Goal: Communication & Community: Ask a question

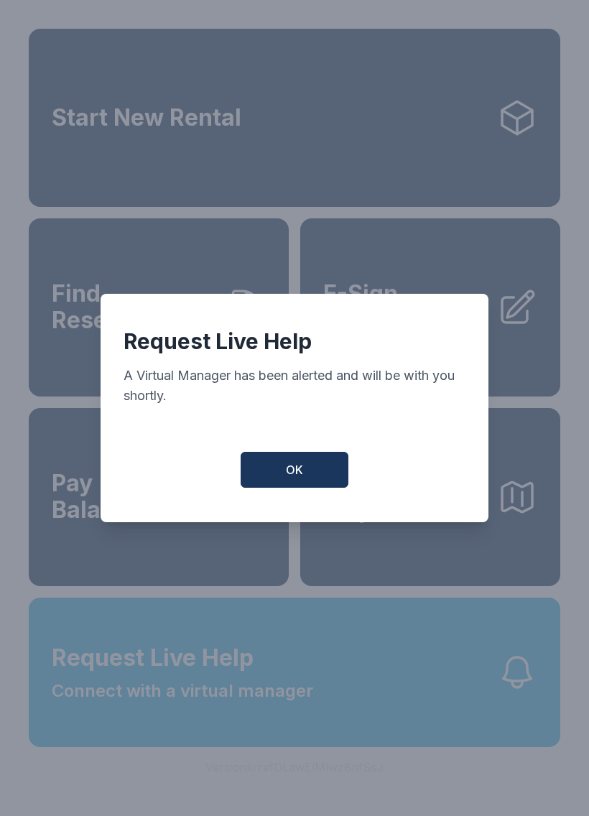
click at [302, 475] on span "OK" at bounding box center [294, 469] width 17 height 17
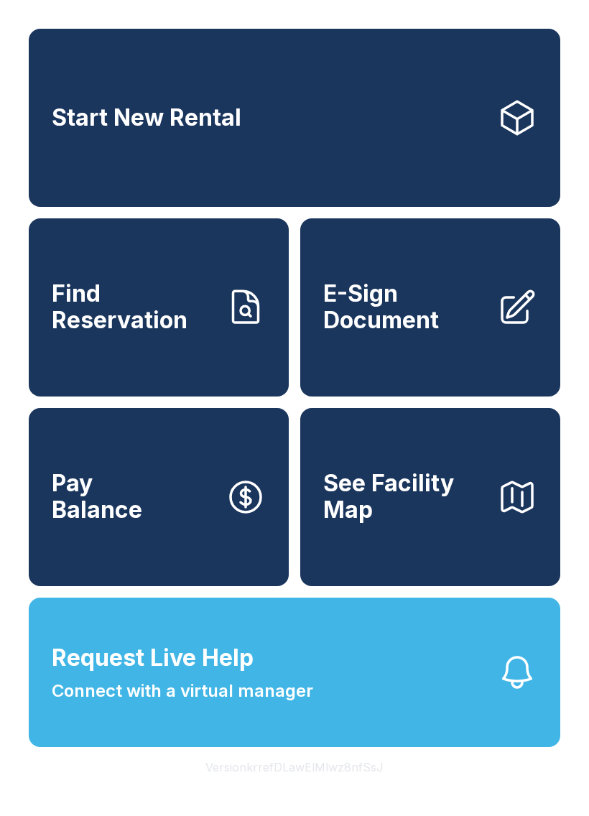
click at [232, 782] on button "Version krrefDLawElMlwz8nfSsJ" at bounding box center [294, 767] width 201 height 40
click at [247, 704] on span "Connect with a virtual manager" at bounding box center [182, 691] width 261 height 26
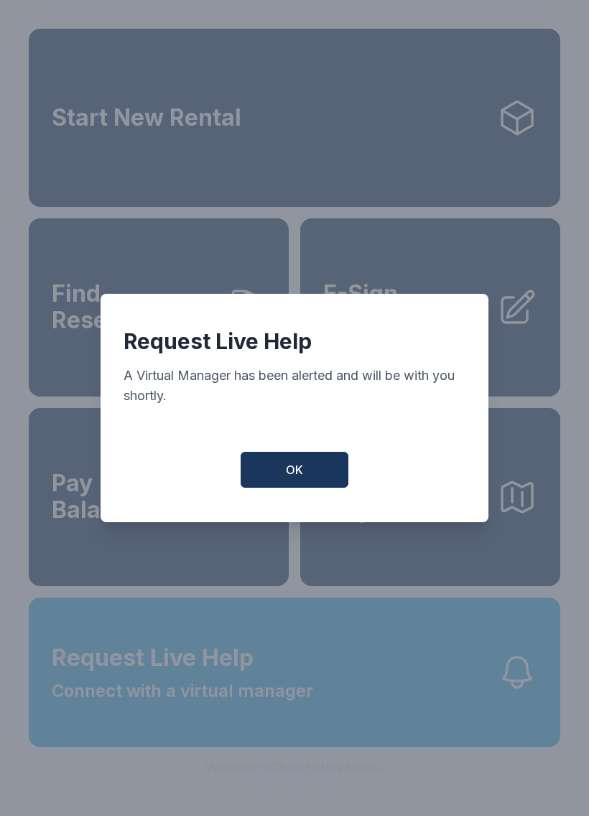
click at [296, 473] on span "OK" at bounding box center [294, 469] width 17 height 17
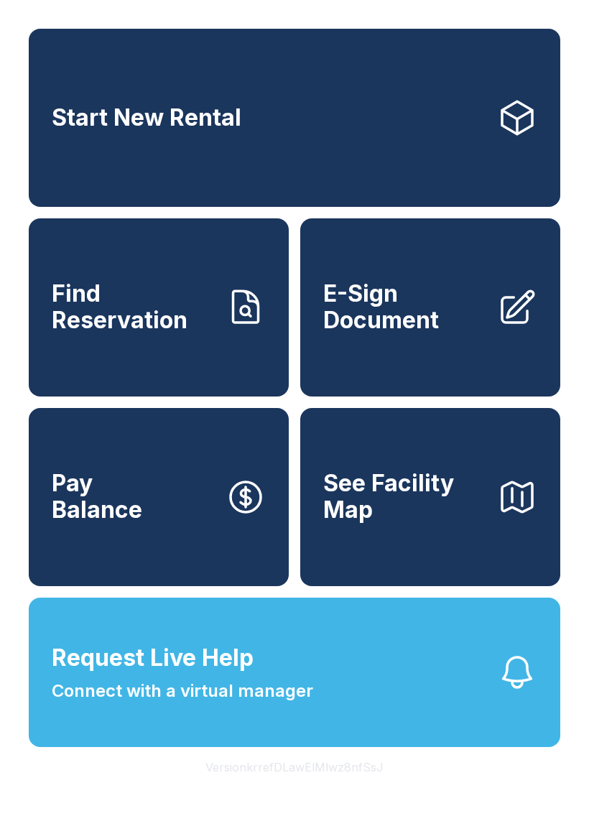
click at [135, 517] on span "Pay Balance" at bounding box center [97, 496] width 90 height 52
click at [411, 523] on span "See Facility Map" at bounding box center [404, 496] width 162 height 52
click at [342, 701] on button "Request Live Help Connect with a virtual manager" at bounding box center [294, 671] width 531 height 149
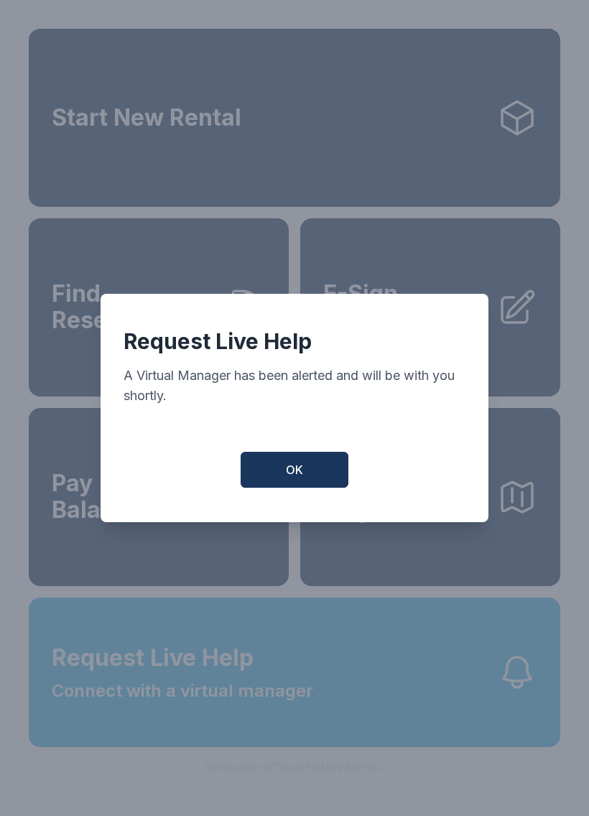
click at [284, 479] on button "OK" at bounding box center [294, 470] width 108 height 36
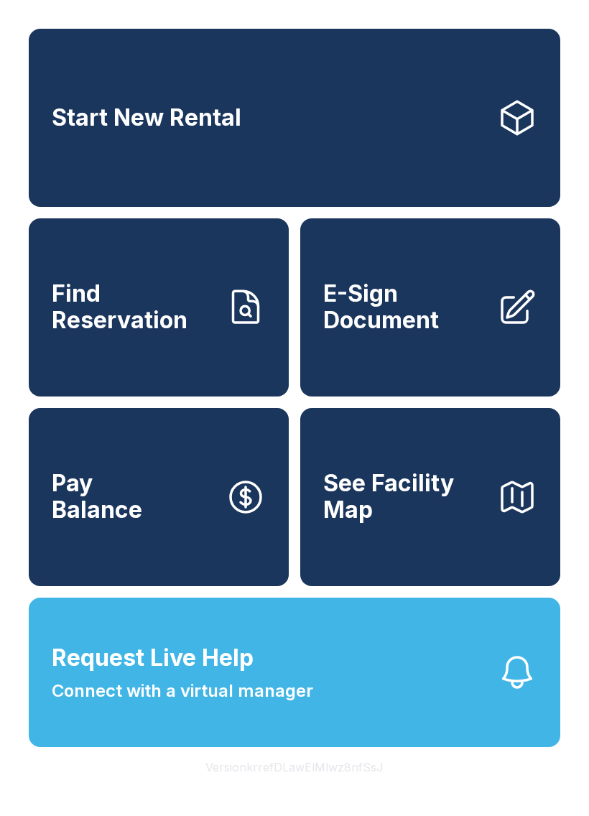
click at [209, 675] on span "Request Live Help" at bounding box center [153, 657] width 202 height 34
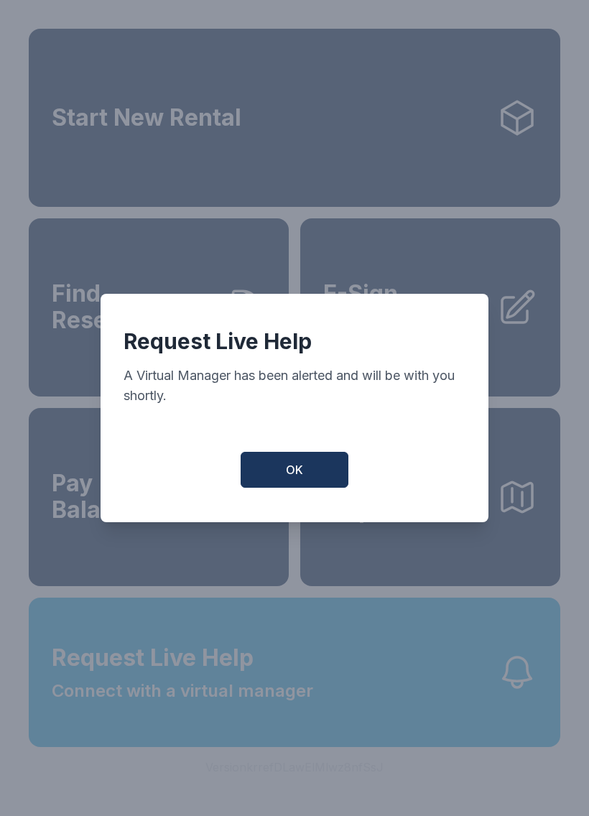
click at [309, 480] on button "OK" at bounding box center [294, 470] width 108 height 36
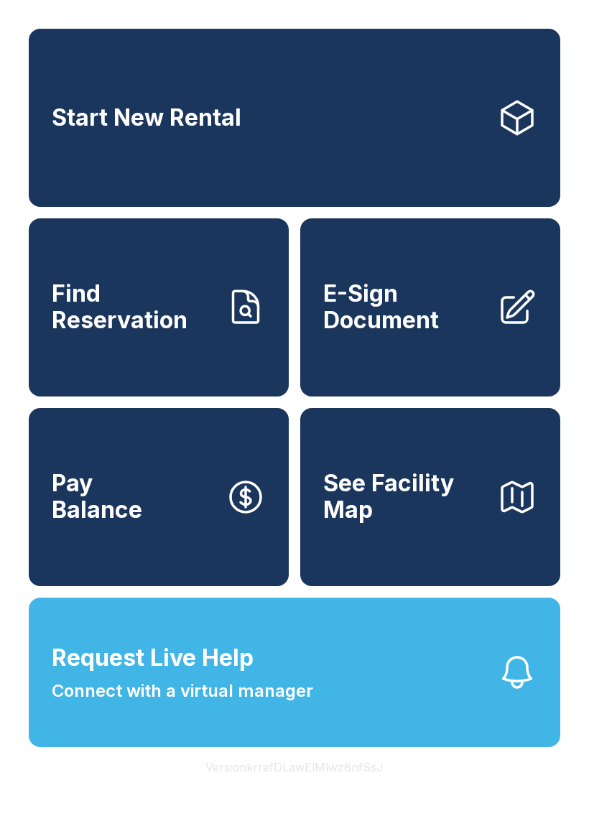
click at [194, 704] on span "Connect with a virtual manager" at bounding box center [182, 691] width 261 height 26
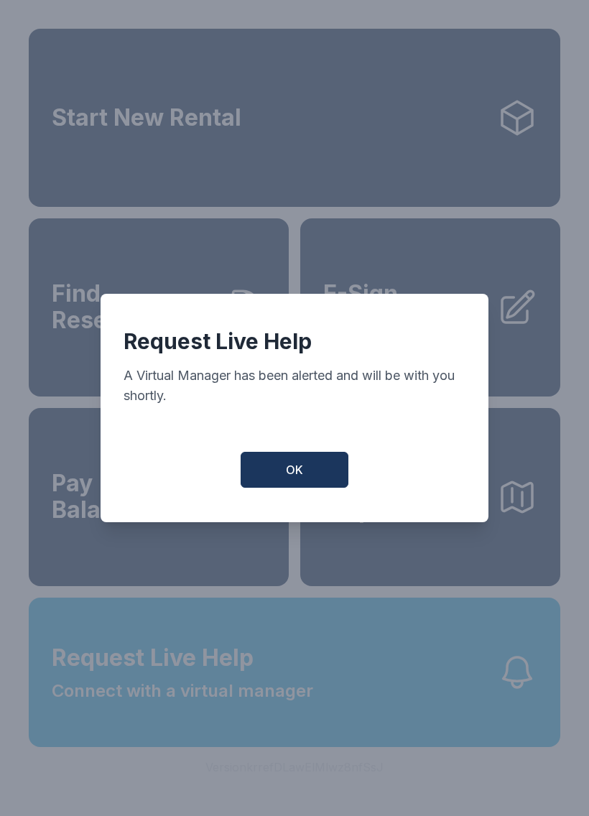
click at [286, 471] on span "OK" at bounding box center [294, 469] width 17 height 17
